Goal: Transaction & Acquisition: Purchase product/service

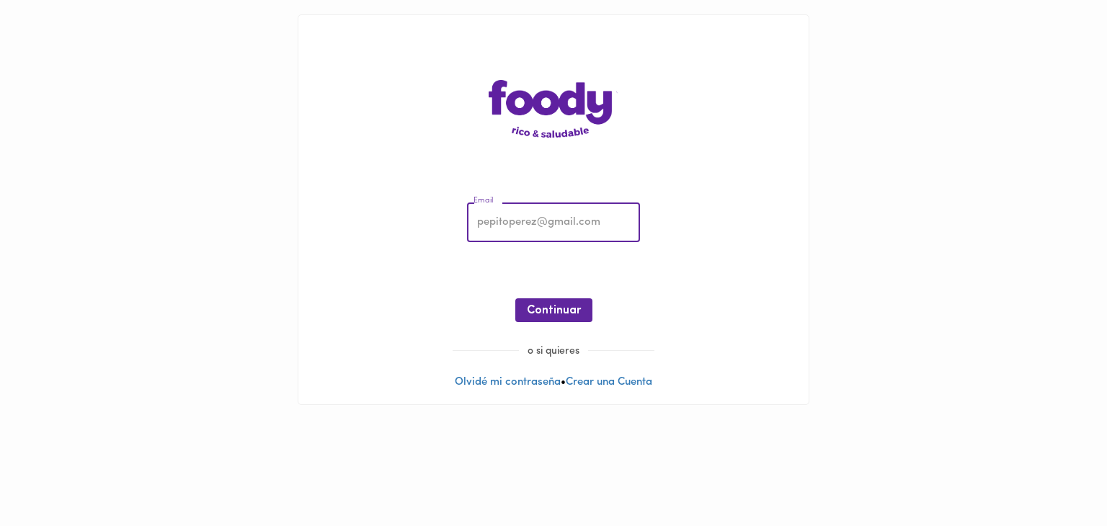
type input "[EMAIL_ADDRESS][DOMAIN_NAME]"
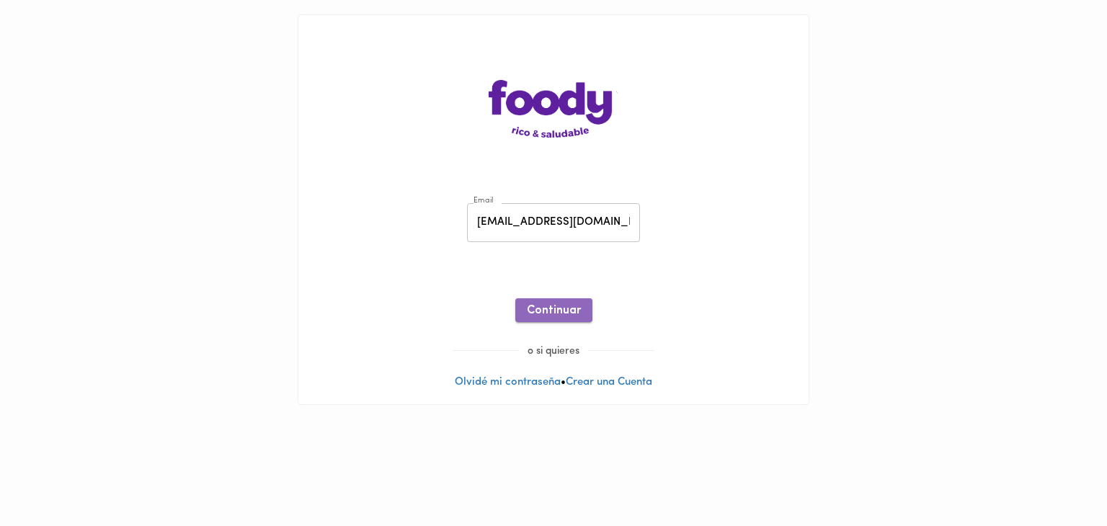
click at [548, 306] on span "Continuar" at bounding box center [554, 311] width 54 height 14
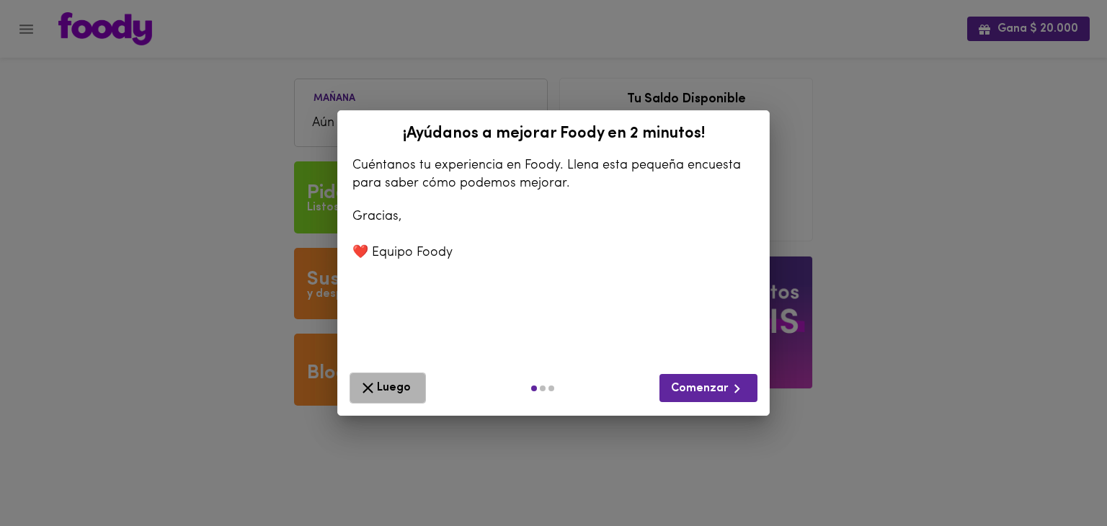
click at [404, 391] on span "Luego" at bounding box center [388, 388] width 58 height 18
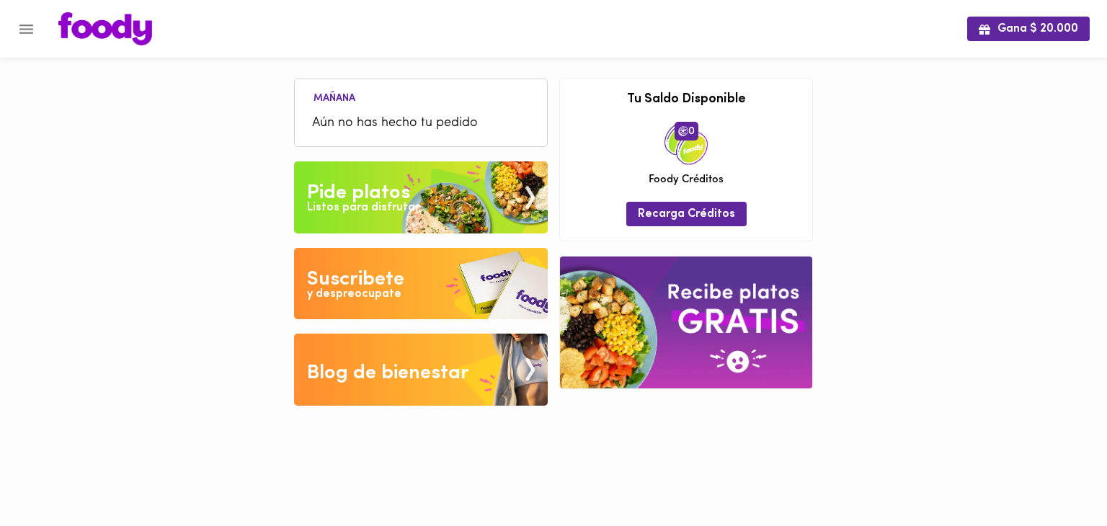
click at [383, 214] on div "Listos para disfrutar" at bounding box center [363, 208] width 112 height 17
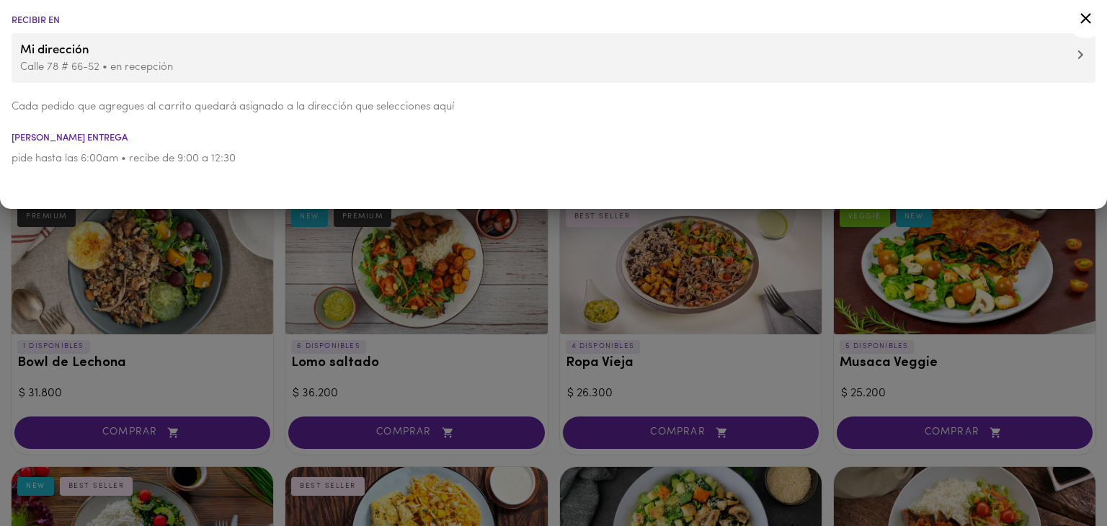
click at [1078, 12] on icon at bounding box center [1086, 18] width 18 height 18
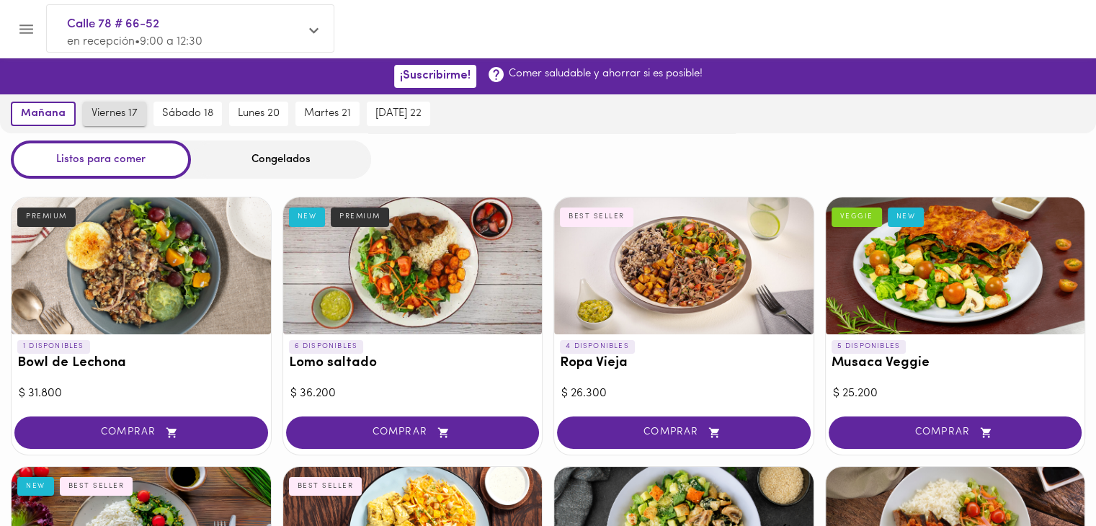
click at [122, 110] on span "viernes 17" at bounding box center [115, 113] width 46 height 13
click at [254, 141] on div "Congelados" at bounding box center [281, 160] width 180 height 38
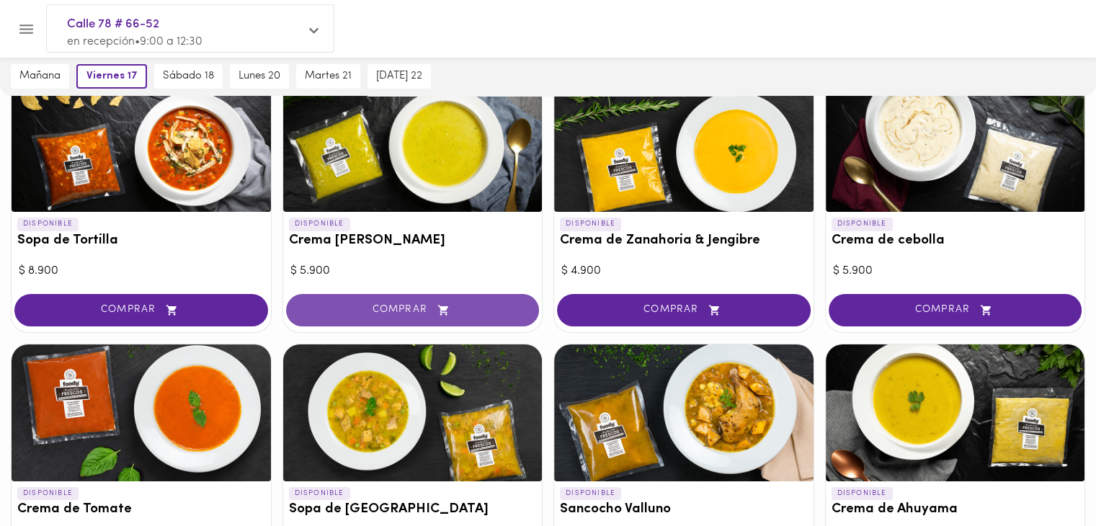
scroll to position [180, 0]
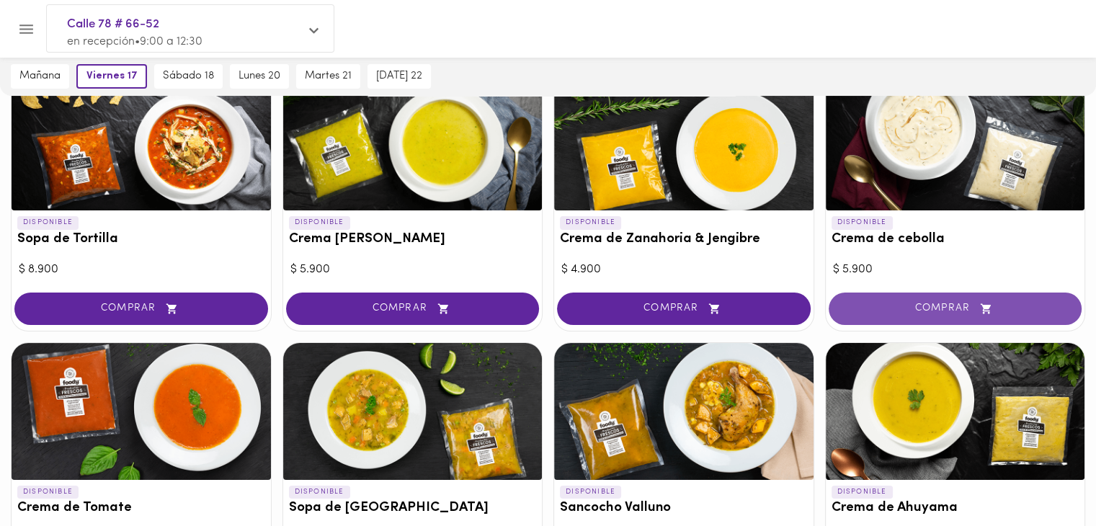
click at [891, 314] on button "COMPRAR" at bounding box center [956, 309] width 254 height 32
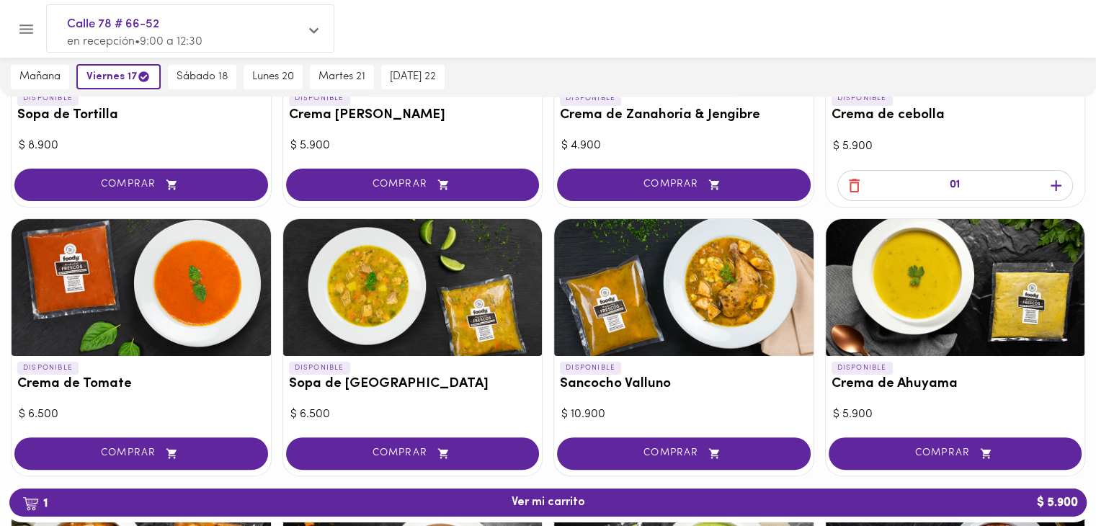
scroll to position [307, 0]
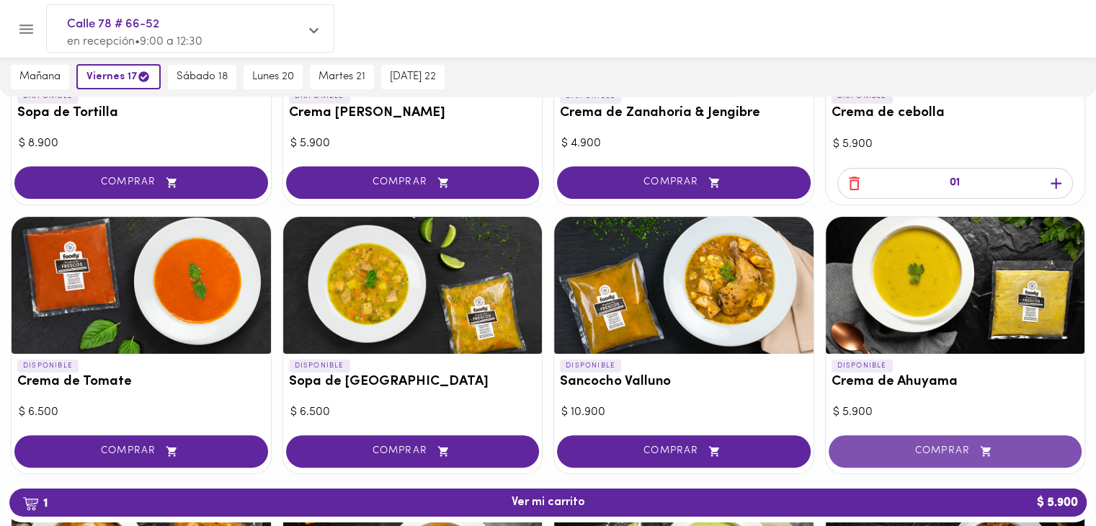
click at [903, 442] on button "COMPRAR" at bounding box center [956, 451] width 254 height 32
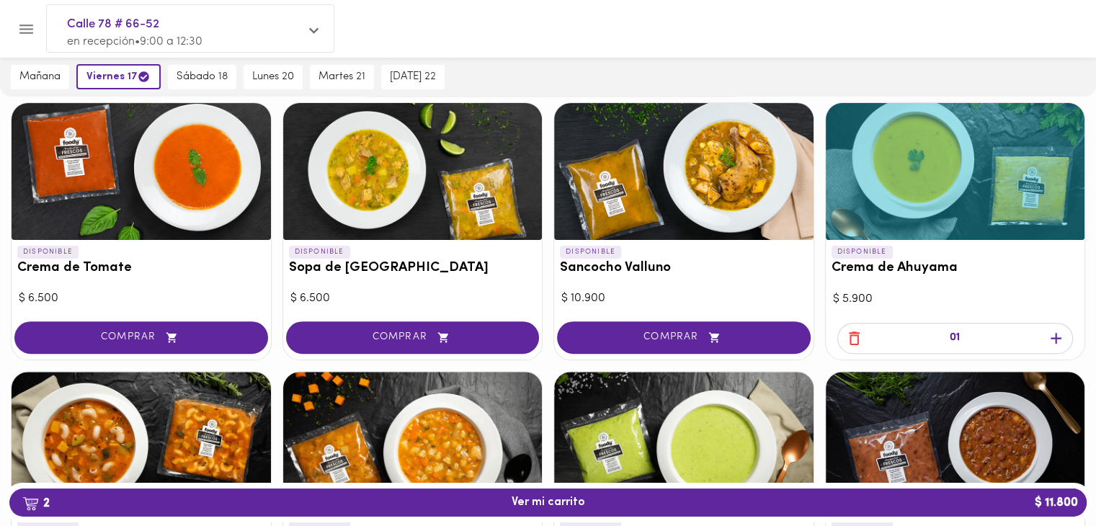
scroll to position [424, 0]
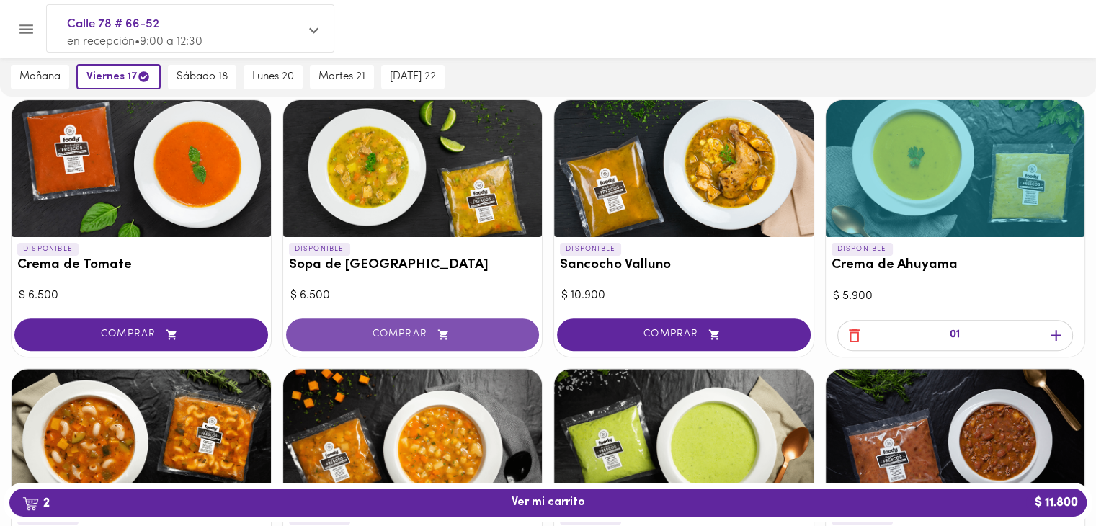
click at [383, 337] on span "COMPRAR" at bounding box center [413, 335] width 218 height 12
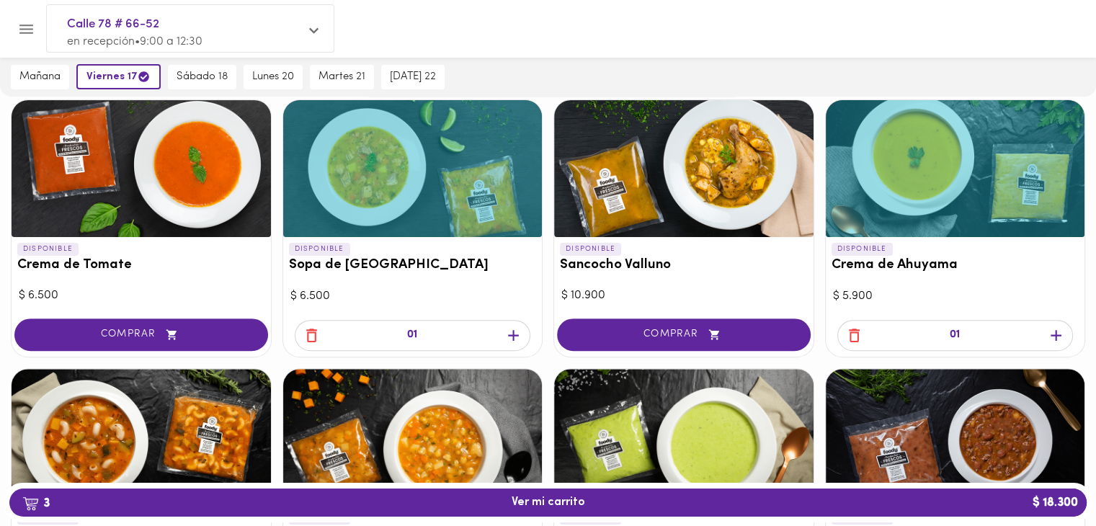
click at [504, 337] on icon "button" at bounding box center [513, 335] width 18 height 18
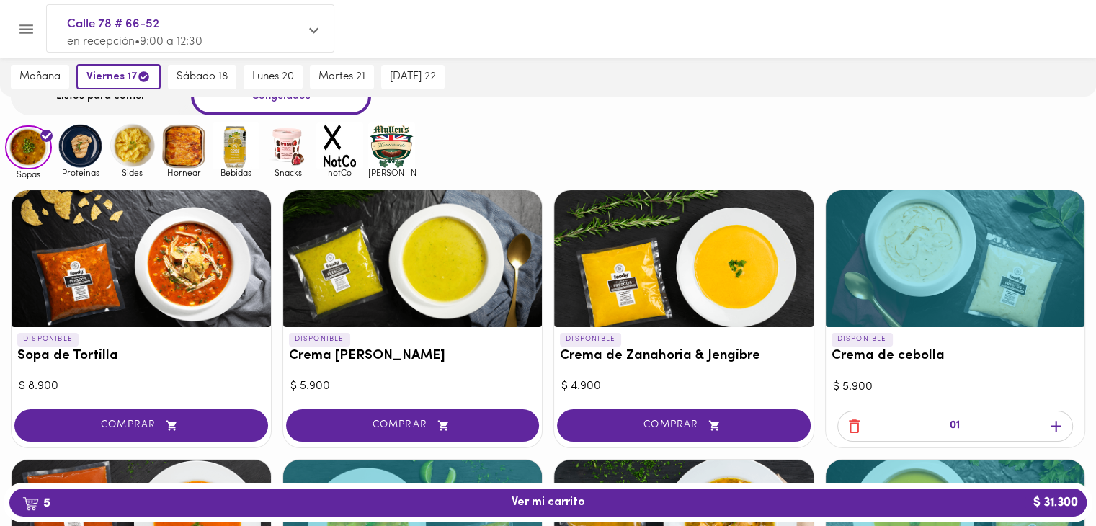
scroll to position [63, 0]
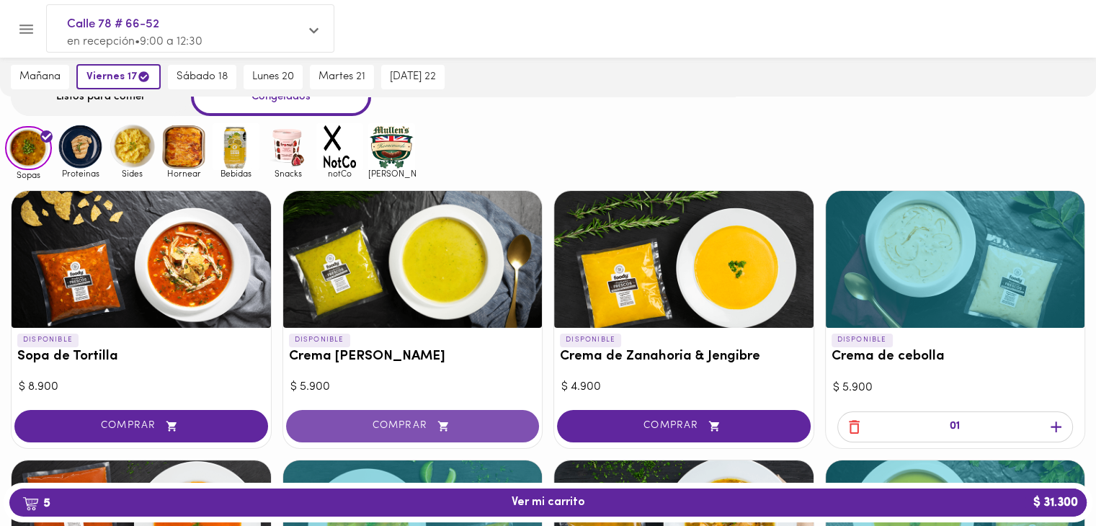
click at [349, 423] on span "COMPRAR" at bounding box center [413, 426] width 218 height 12
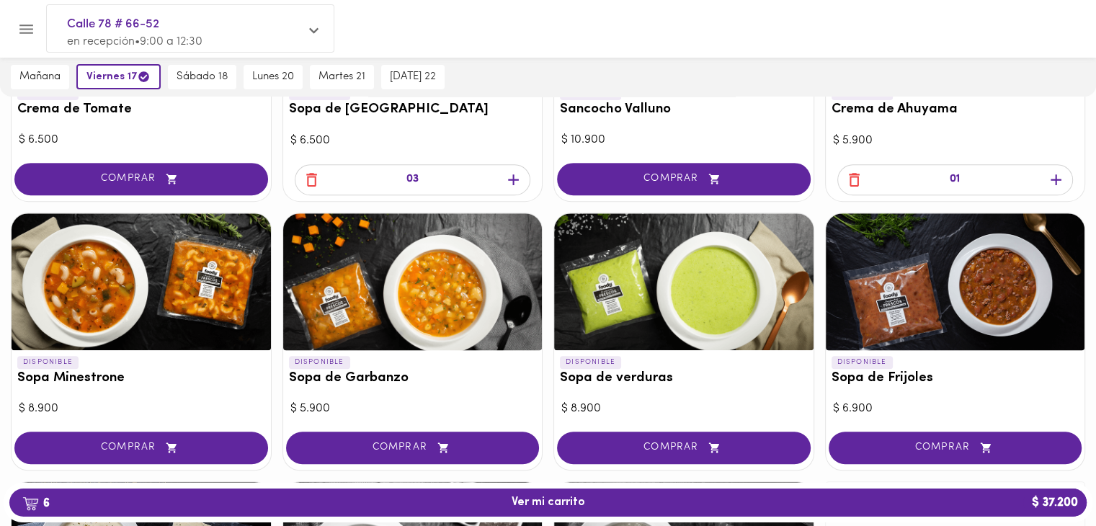
scroll to position [579, 0]
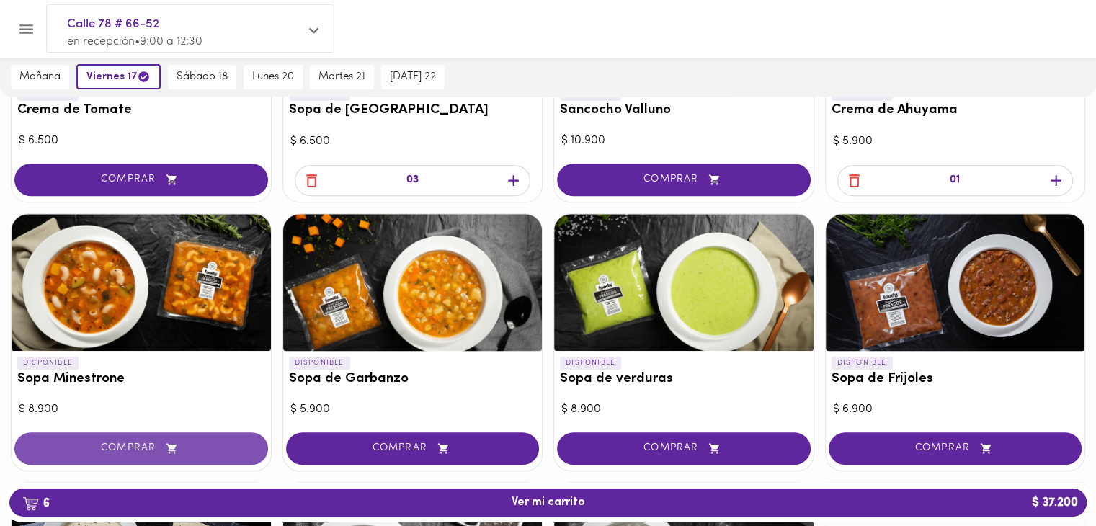
click at [206, 443] on span "COMPRAR" at bounding box center [141, 448] width 218 height 12
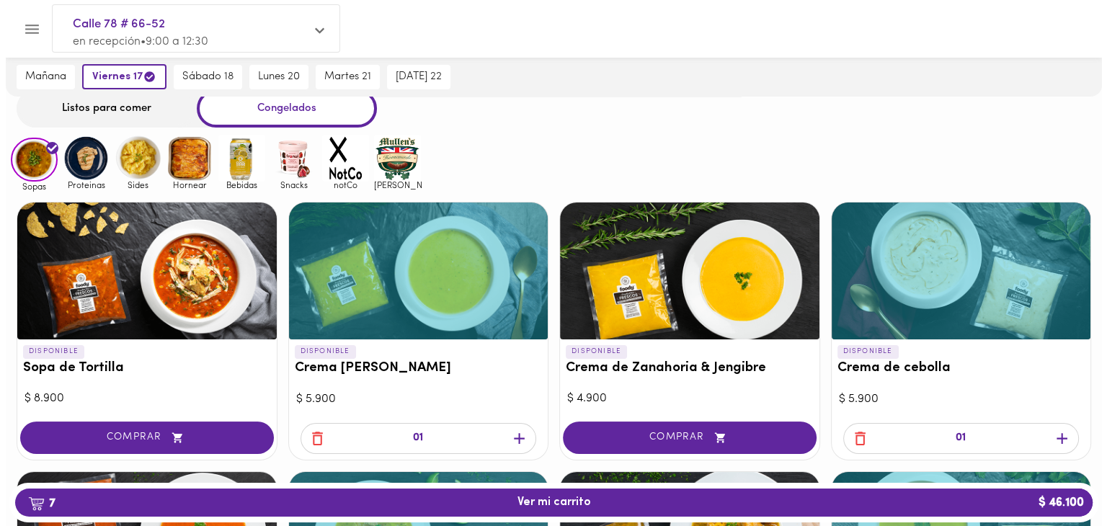
scroll to position [0, 0]
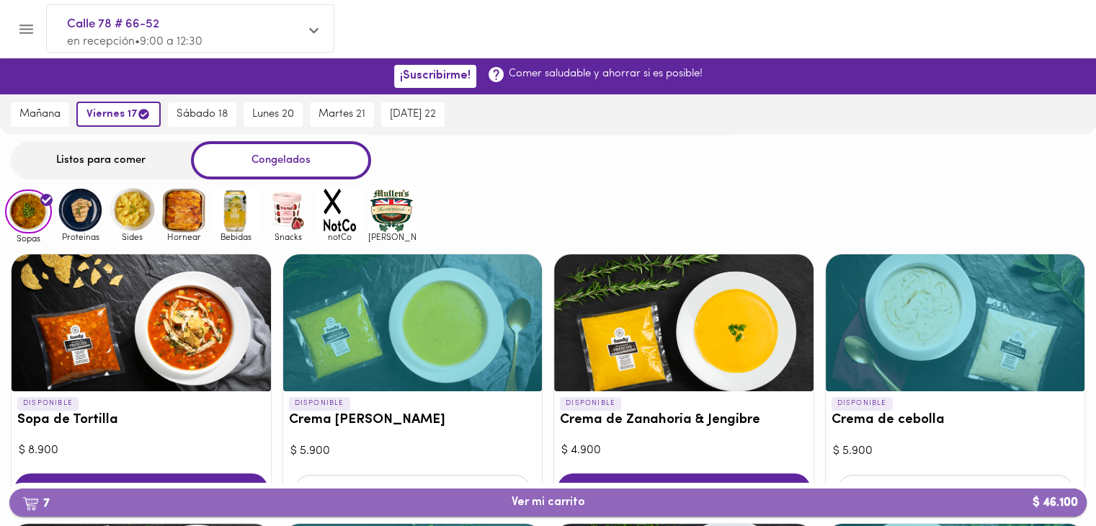
click at [396, 499] on span "7 Ver mi carrito $ 46.100" at bounding box center [548, 503] width 1054 height 14
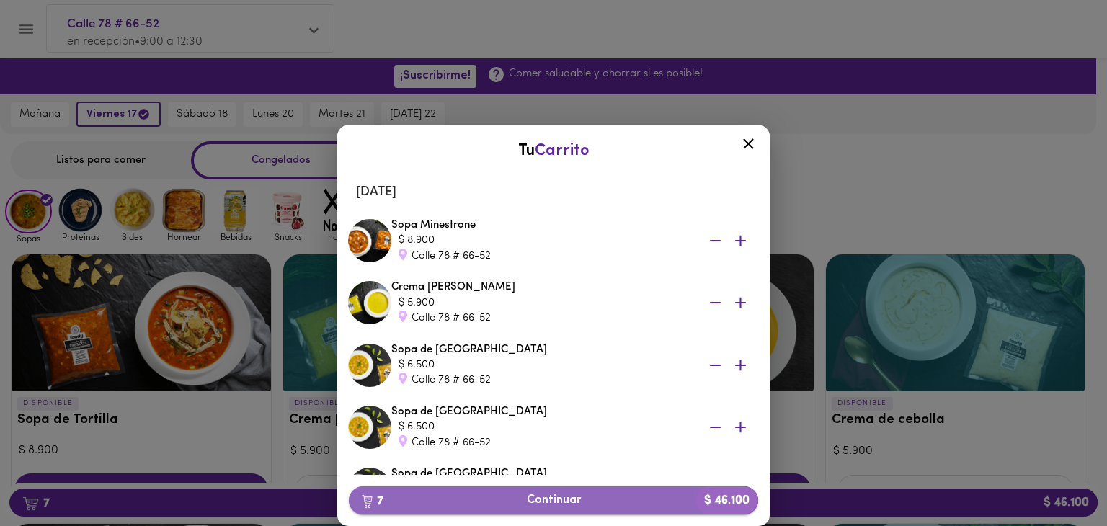
click at [608, 499] on span "7 Continuar $ 46.100" at bounding box center [553, 501] width 386 height 14
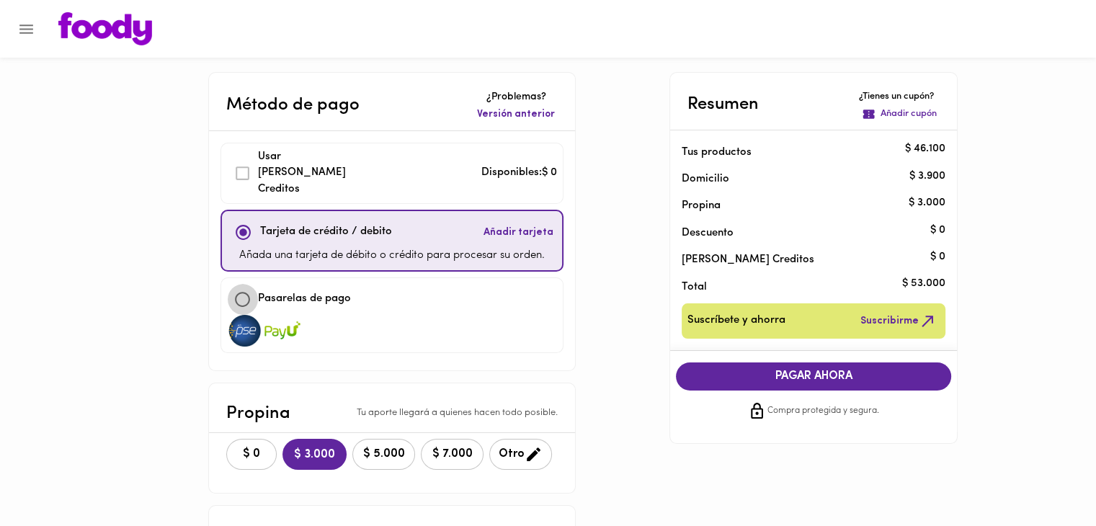
click at [241, 285] on input "checkbox" at bounding box center [242, 299] width 31 height 31
checkbox input "true"
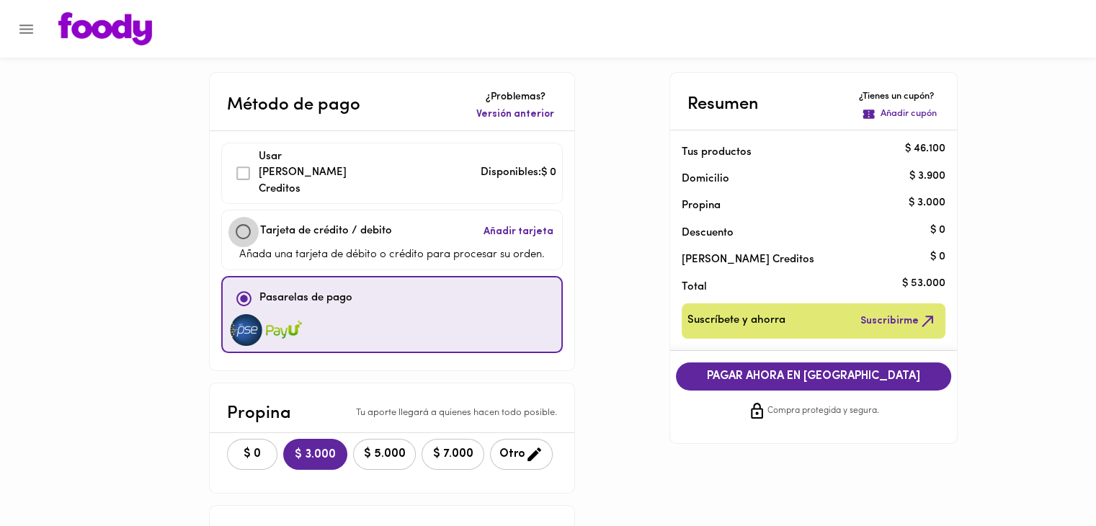
click at [242, 216] on input "checkbox" at bounding box center [243, 231] width 31 height 31
checkbox input "true"
checkbox input "false"
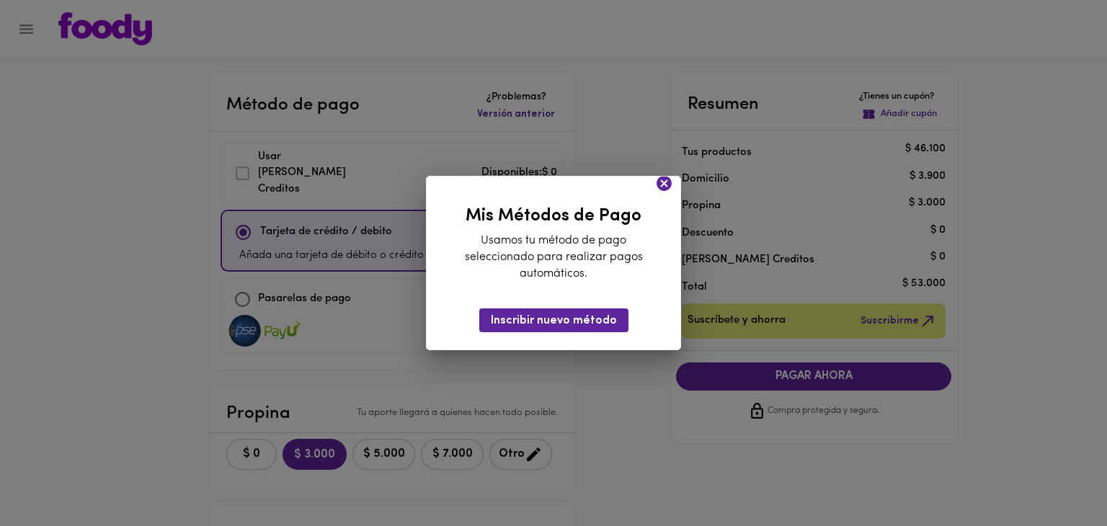
click at [665, 182] on icon at bounding box center [664, 183] width 18 height 18
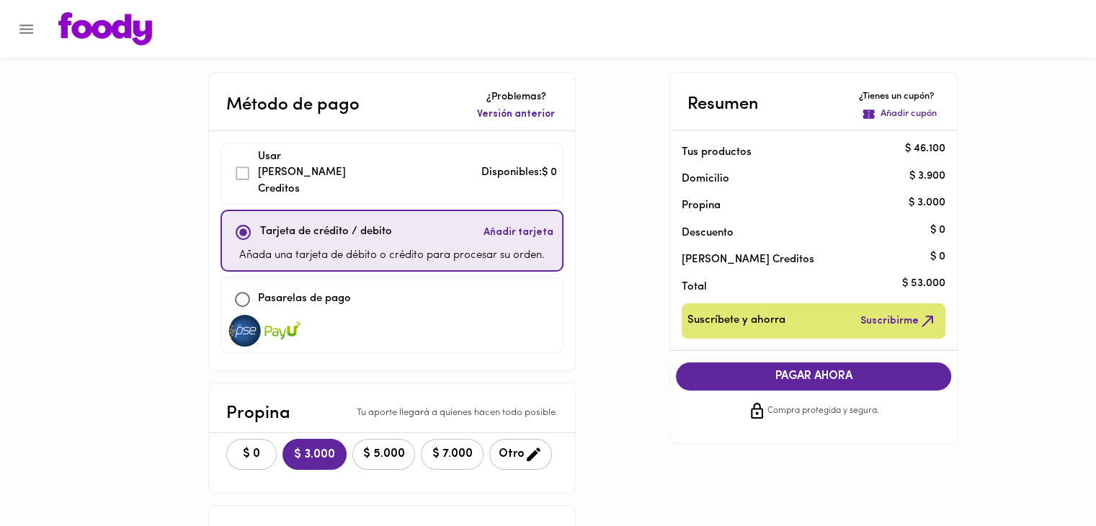
click at [353, 290] on div "Pasarelas de pago" at bounding box center [392, 299] width 330 height 31
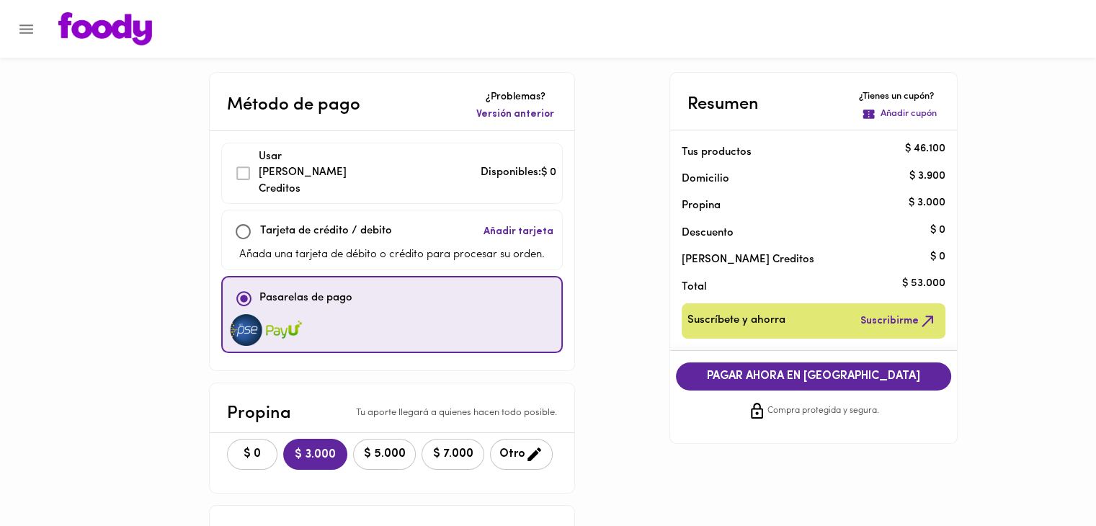
checkbox input "false"
checkbox input "true"
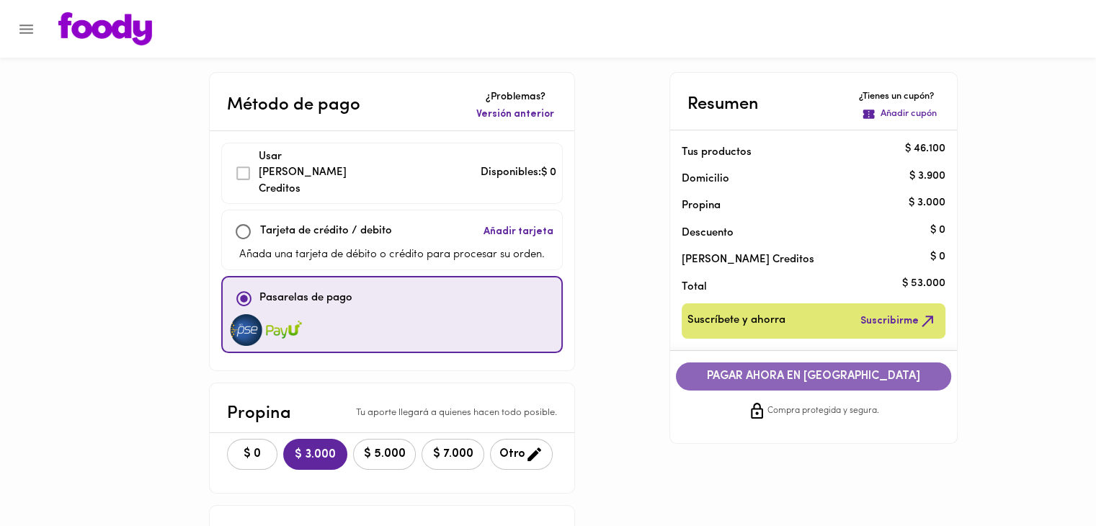
click at [811, 370] on span "PAGAR AHORA EN [GEOGRAPHIC_DATA]" at bounding box center [813, 377] width 246 height 14
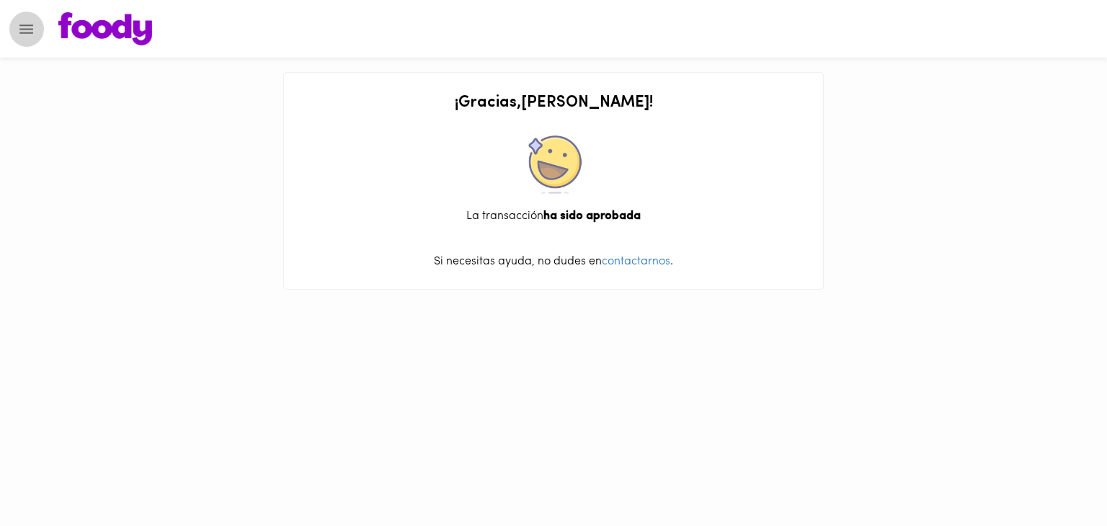
click at [34, 30] on icon "Menu" at bounding box center [26, 29] width 18 height 18
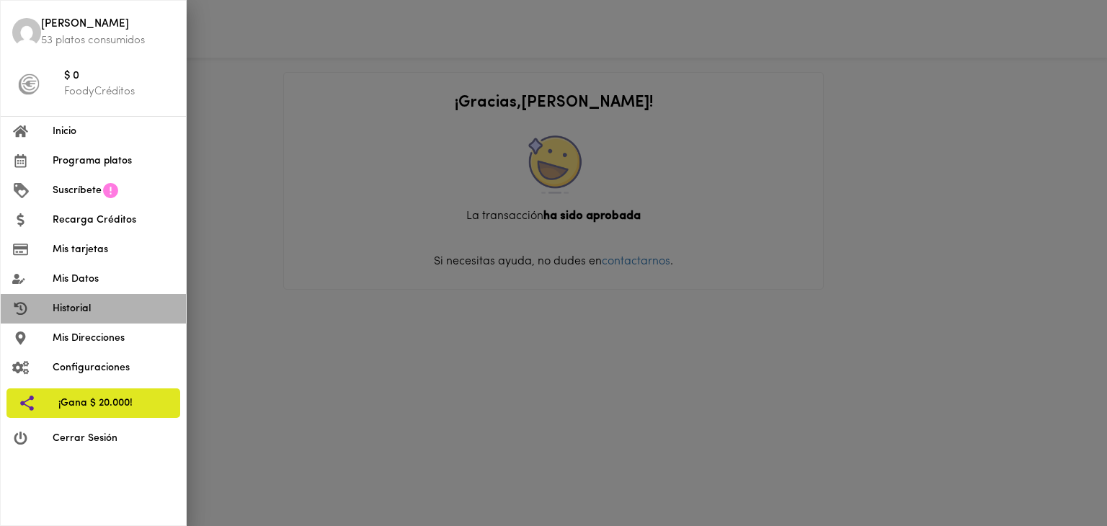
click at [97, 306] on span "Historial" at bounding box center [114, 308] width 122 height 15
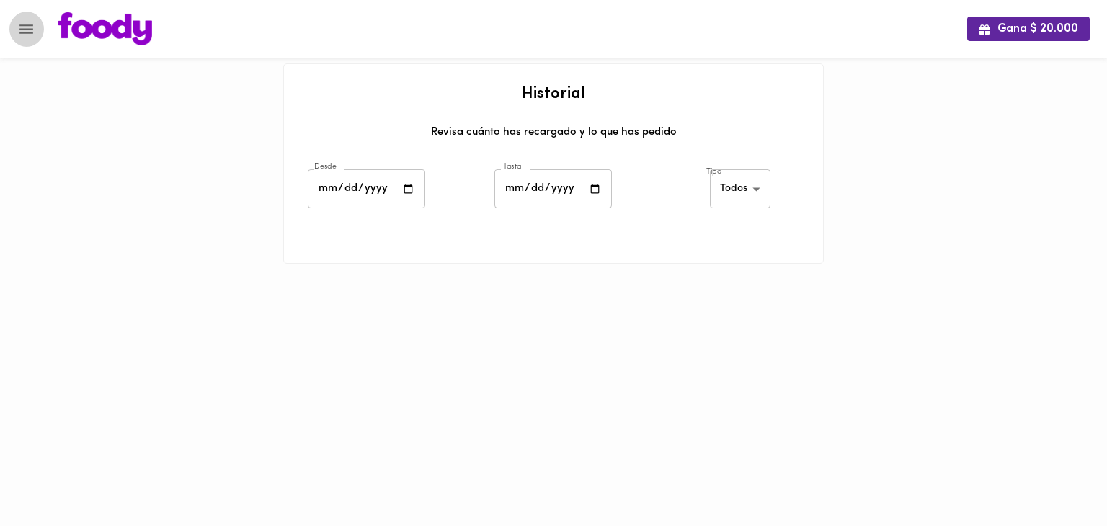
click at [30, 27] on icon "Menu" at bounding box center [26, 29] width 18 height 18
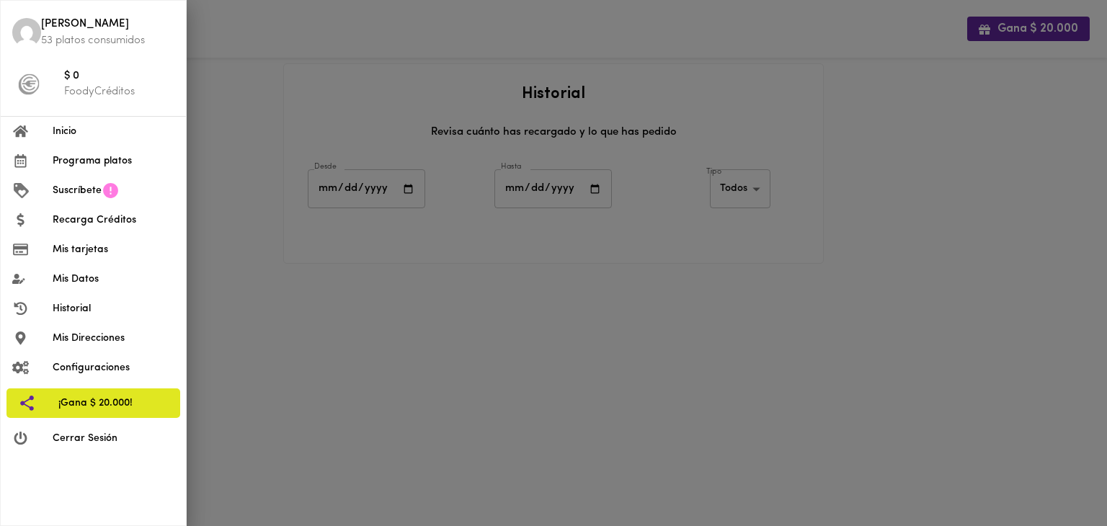
click at [88, 441] on span "Cerrar Sesión" at bounding box center [114, 438] width 122 height 15
